Goal: Task Accomplishment & Management: Complete application form

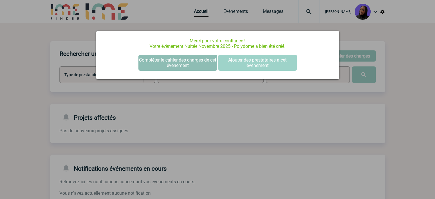
click at [177, 65] on button "Compléter le cahier des charges de cet événement" at bounding box center [178, 63] width 79 height 16
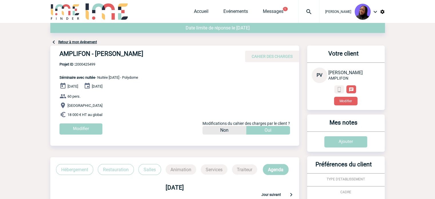
click at [232, 44] on div "Retour à mon événement" at bounding box center [217, 34] width 335 height 23
click at [121, 54] on h4 "AMPLIFON - Pauline VALET" at bounding box center [146, 55] width 172 height 10
copy div "AMPLIFON - Pauline VALET"
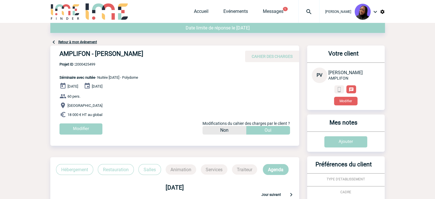
click at [215, 64] on div "AMPLIFON - Pauline VALET CAHIER DES CHARGES AMPLIFON - Pauline VALET - Séminair…" at bounding box center [174, 92] width 249 height 93
click at [106, 55] on h4 "AMPLIFON - Pauline VALET" at bounding box center [146, 55] width 172 height 10
copy div "AMPLIFON - Pauline VALET"
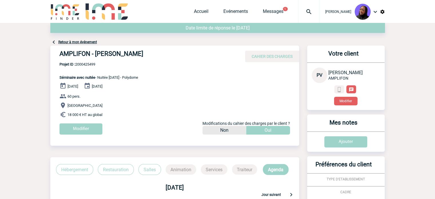
click at [85, 66] on span "Projet ID : 2000425499" at bounding box center [99, 64] width 79 height 4
copy span "2000425499"
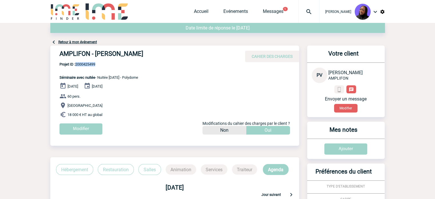
drag, startPoint x: 107, startPoint y: 115, endPoint x: 54, endPoint y: 79, distance: 64.9
click at [54, 79] on div "AMPLIFON - Pauline VALET CAHIER DES CHARGES AMPLIFON - Pauline VALET - Séminair…" at bounding box center [174, 92] width 249 height 93
copy div "Séminaire avec nuitée - Nuitée Novembre 2025 - Polydome 27 Novembre 2025 28 Nov…"
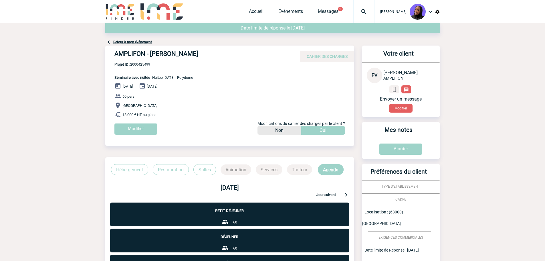
click at [183, 66] on span "Projet ID : 2000425499" at bounding box center [154, 64] width 79 height 4
click at [132, 63] on span "Projet ID : 2000425499" at bounding box center [154, 64] width 79 height 4
copy span "2000425499"
click at [193, 76] on span "Séminaire avec nuitée - Nuitée Novembre 2025 - Polydome" at bounding box center [154, 77] width 79 height 4
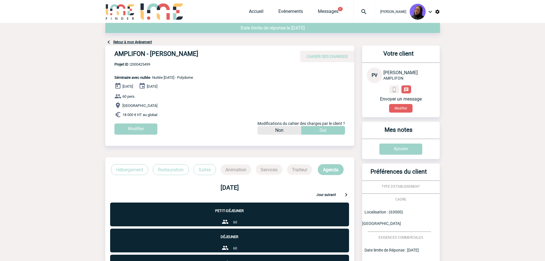
click at [193, 76] on span "Séminaire avec nuitée - Nuitée Novembre 2025 - Polydome" at bounding box center [154, 77] width 79 height 4
copy span "Polydome"
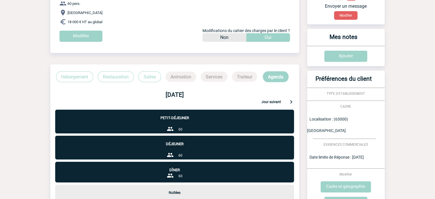
scroll to position [172, 0]
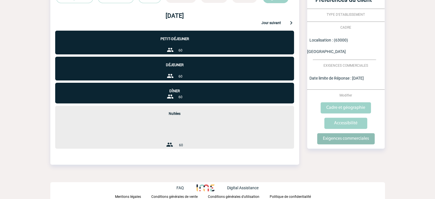
click at [341, 133] on input "Exigences commerciales" at bounding box center [346, 138] width 58 height 11
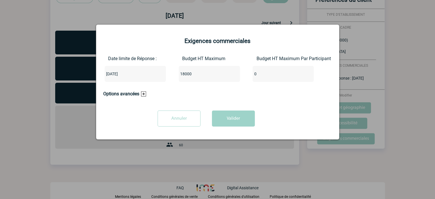
drag, startPoint x: 208, startPoint y: 74, endPoint x: 127, endPoint y: 73, distance: 81.6
click at [127, 73] on div "Date limite de Réponse : 2025-09-17 Budget HT Maximum 18000 Budget HT Maximum P…" at bounding box center [217, 71] width 229 height 31
type input "2"
type input "21600"
click at [233, 114] on button "Valider" at bounding box center [233, 118] width 43 height 16
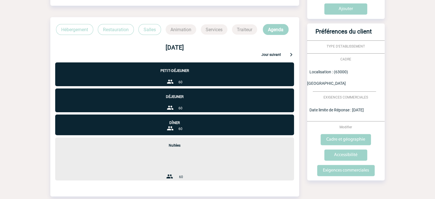
scroll to position [0, 0]
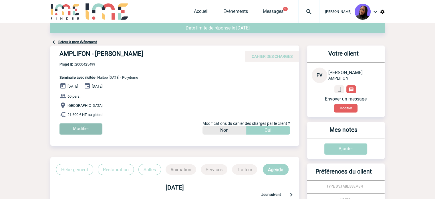
click at [77, 129] on input "Modifier" at bounding box center [81, 128] width 43 height 11
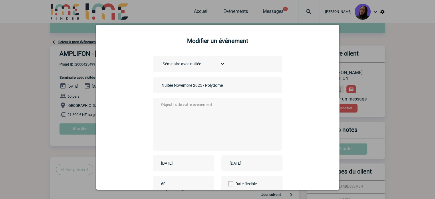
click at [173, 89] on input "Nuitée Novembre 2025 - Polydome" at bounding box center [200, 85] width 80 height 7
click at [186, 87] on input "Nuitée Novembre 2025 - Polydome" at bounding box center [200, 85] width 80 height 7
click at [180, 86] on input "Nuitée Novembre 2025 - Polydome" at bounding box center [200, 85] width 80 height 7
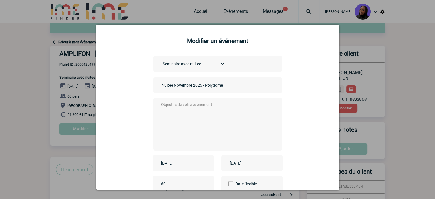
click at [180, 86] on input "Nuitée Novembre 2025 - Polydome" at bounding box center [200, 85] width 80 height 7
paste input "congrès ORL qui s'appelle OTOFORUM"
drag, startPoint x: 190, startPoint y: 86, endPoint x: 212, endPoint y: 83, distance: 22.7
click at [212, 83] on input "Nuitée congrès ORL qui s'appelle OTOFORUM 2025 - Polydome" at bounding box center [200, 85] width 80 height 7
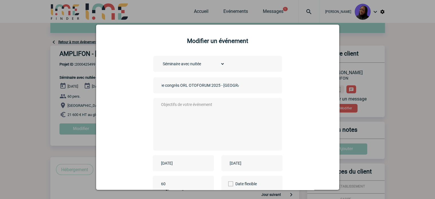
scroll to position [0, 0]
type input "Nuitée congrès ORL OTOFORUM 2025"
click at [213, 113] on textarea at bounding box center [216, 124] width 113 height 46
type textarea "."
click at [173, 87] on input "Nuitée congrès ORL OTOFORUM 2025" at bounding box center [200, 85] width 80 height 7
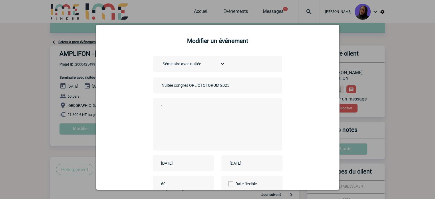
click at [173, 87] on input "Nuitée congrès ORL OTOFORUM 2025" at bounding box center [200, 85] width 80 height 7
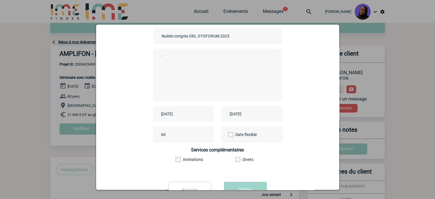
scroll to position [71, 0]
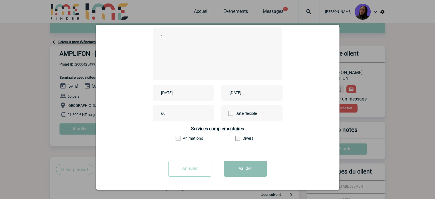
click at [240, 169] on button "Valider" at bounding box center [245, 169] width 43 height 16
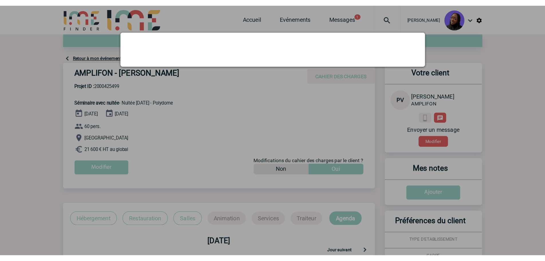
scroll to position [0, 0]
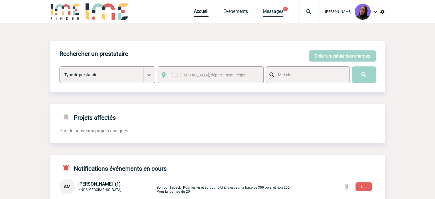
click at [283, 10] on link "Messages" at bounding box center [273, 13] width 21 height 8
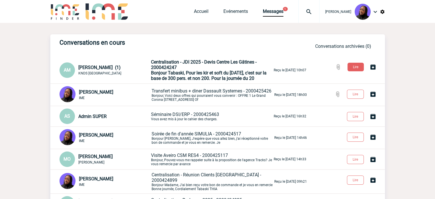
click at [225, 70] on p "Centralisation - JDI 2025 - Devis Centre Les Gâtines - 2000424247 Bonjour Tabas…" at bounding box center [212, 70] width 122 height 22
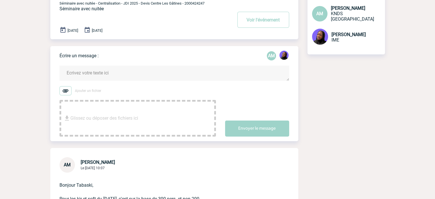
scroll to position [143, 0]
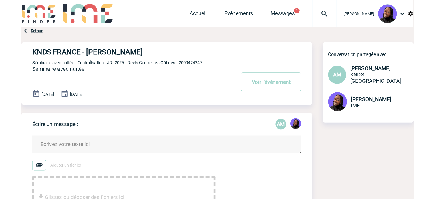
scroll to position [143, 0]
